Goal: Manage account settings

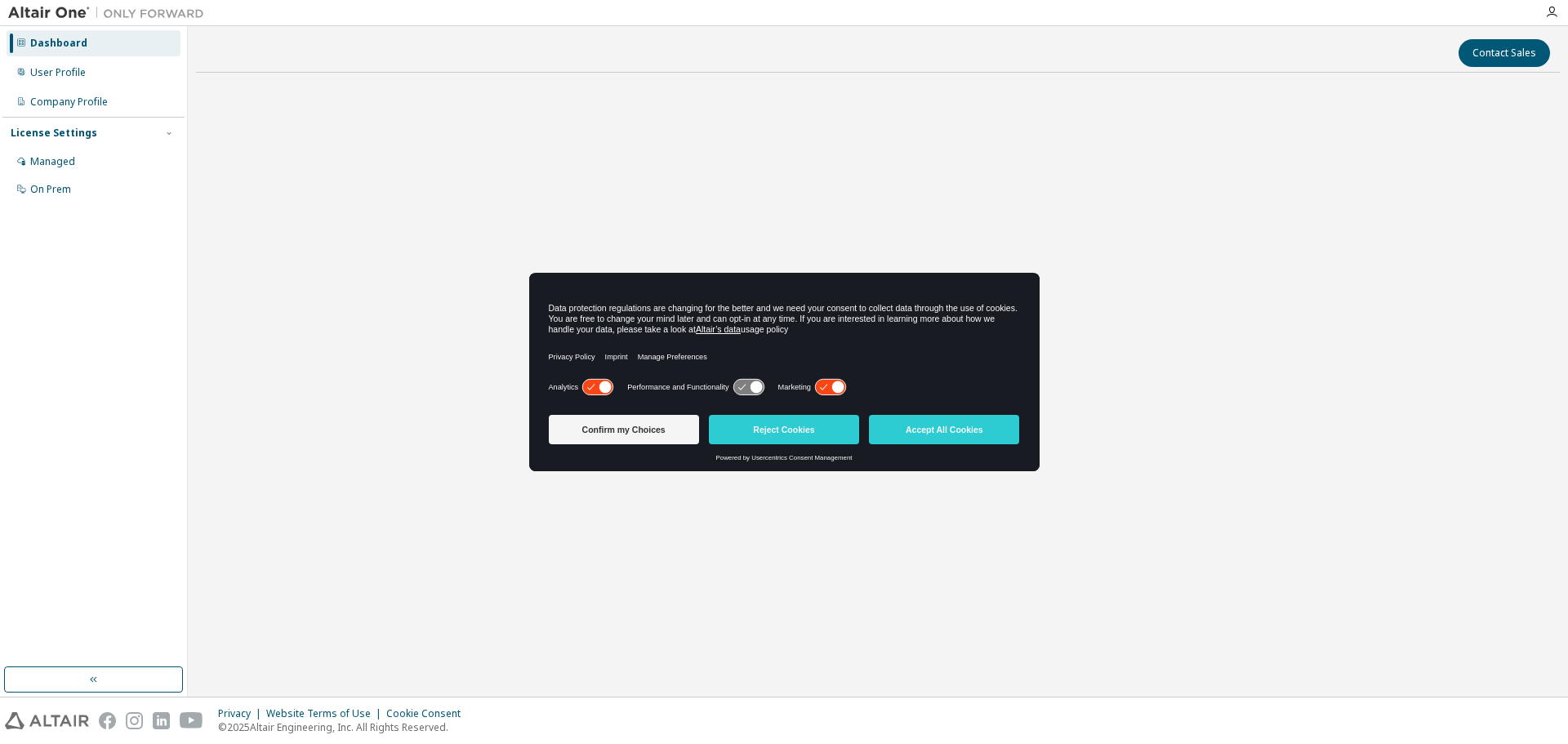
click at [802, 383] on label "Marketing" at bounding box center [794, 387] width 32 height 9
click at [823, 388] on icon at bounding box center [830, 387] width 31 height 16
click at [632, 435] on button "Confirm my Choices" at bounding box center [624, 430] width 150 height 30
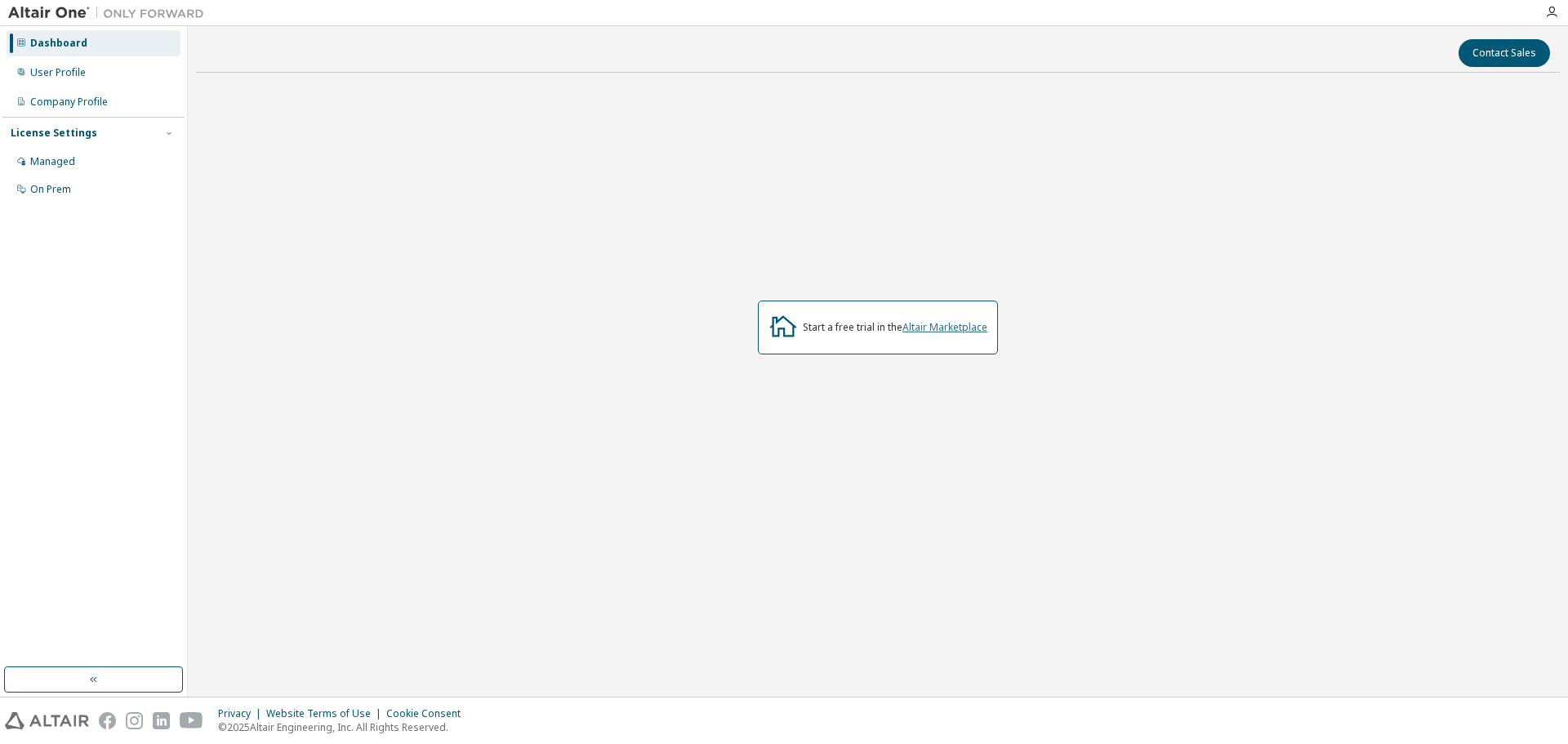
click at [966, 324] on link "Altair Marketplace" at bounding box center [945, 327] width 85 height 14
